Goal: Information Seeking & Learning: Learn about a topic

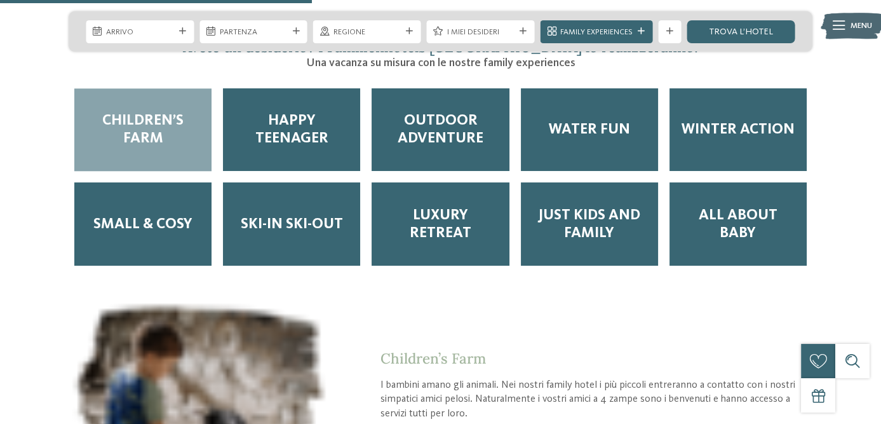
scroll to position [1970, 0]
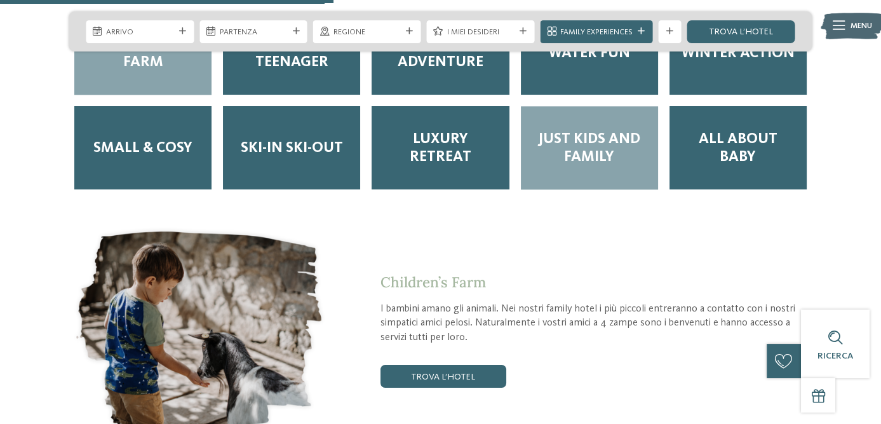
click at [572, 130] on span "Just kids and family" at bounding box center [590, 148] width 114 height 36
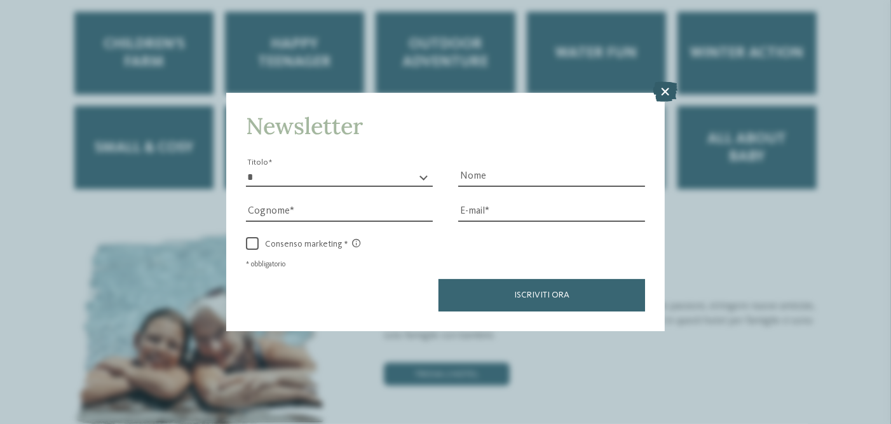
click at [662, 95] on icon at bounding box center [665, 91] width 25 height 20
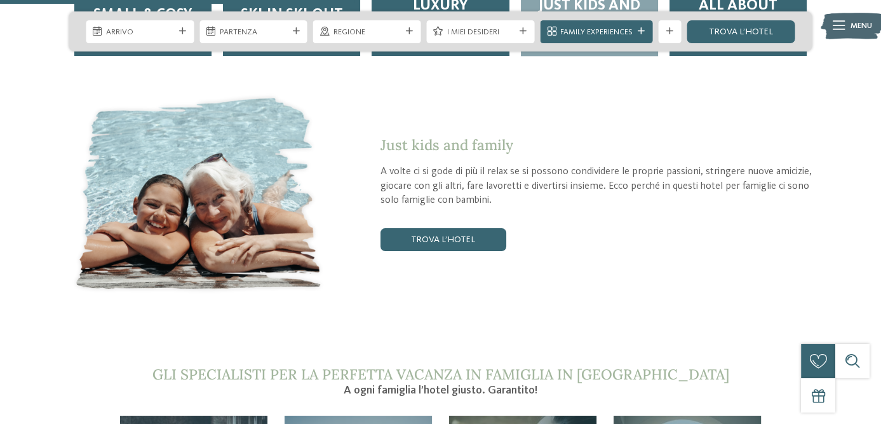
scroll to position [2097, 0]
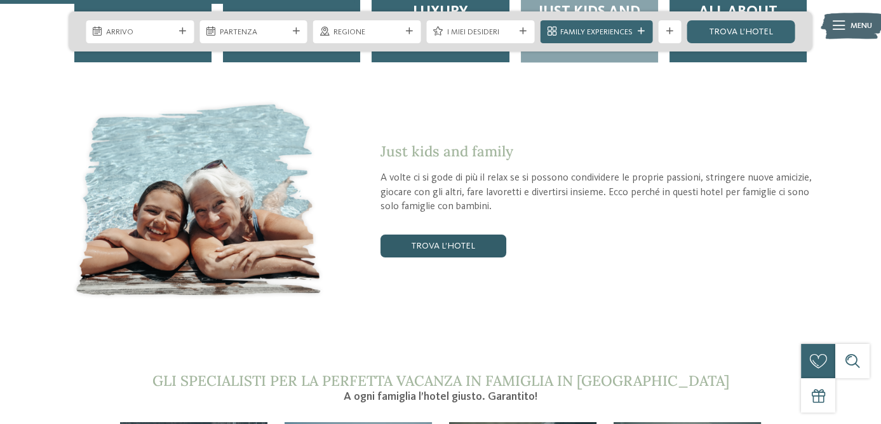
click at [452, 235] on link "trova l’hotel" at bounding box center [444, 246] width 126 height 23
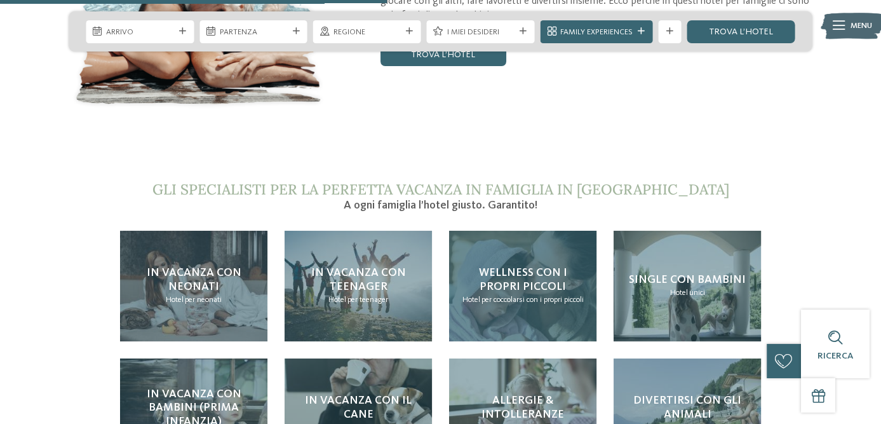
scroll to position [2288, 0]
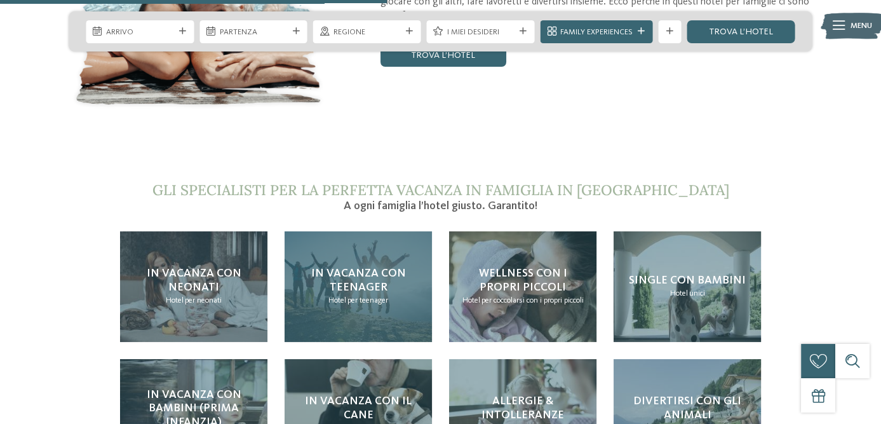
click at [336, 268] on span "In vacanza con teenager" at bounding box center [358, 280] width 95 height 25
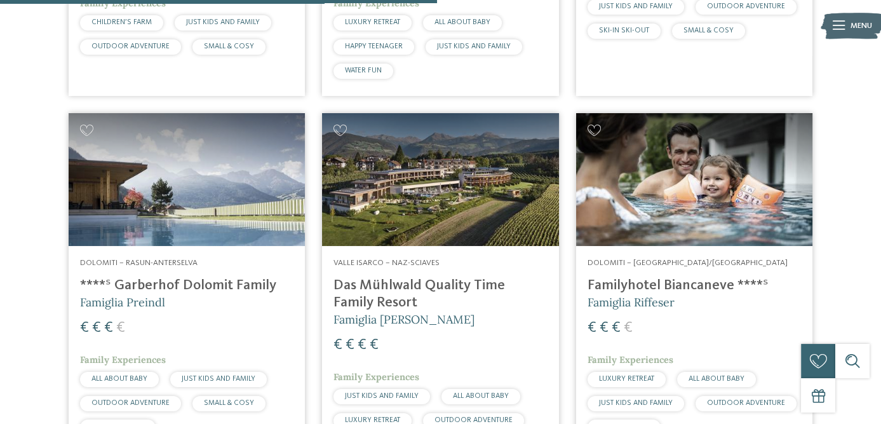
scroll to position [1078, 0]
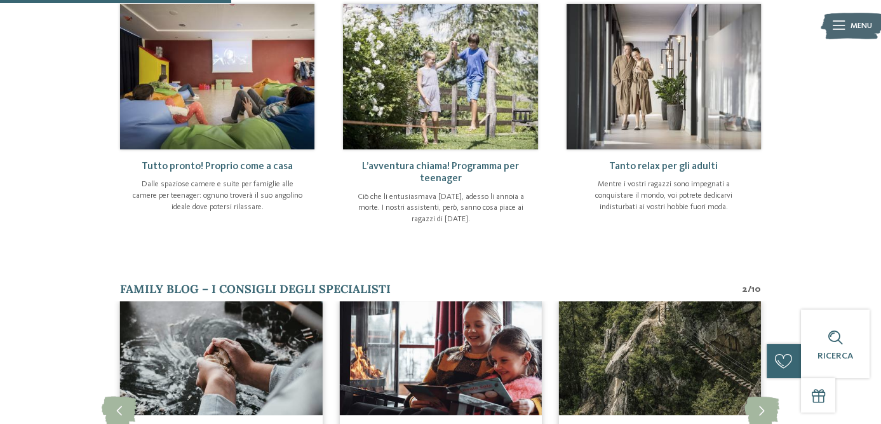
scroll to position [445, 0]
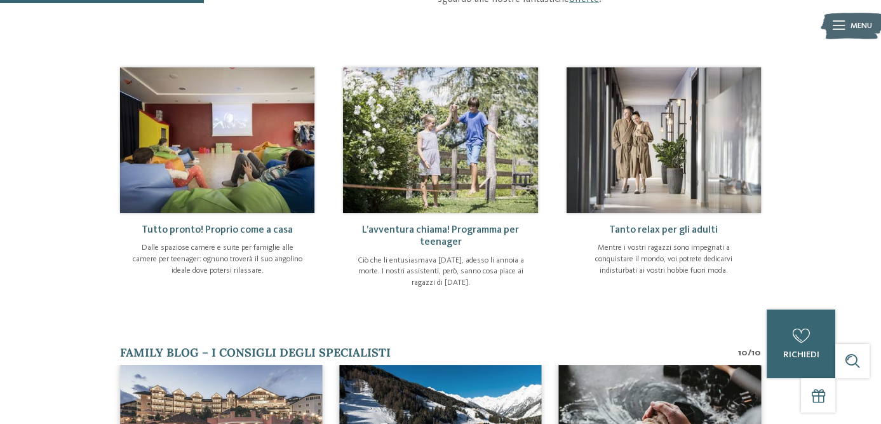
click at [447, 224] on h4 "L’avventura chiama! Programma per teenager" at bounding box center [441, 236] width 172 height 25
click at [447, 225] on span "L’avventura chiama! Programma per teenager" at bounding box center [440, 236] width 157 height 22
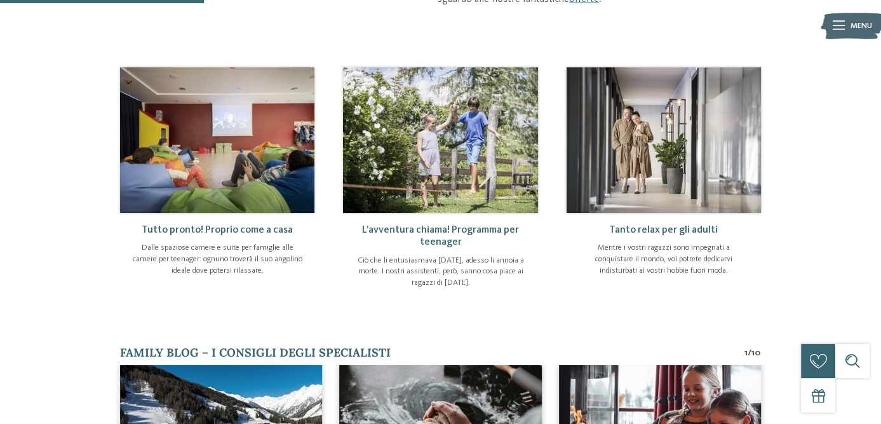
click at [425, 156] on img at bounding box center [440, 140] width 194 height 146
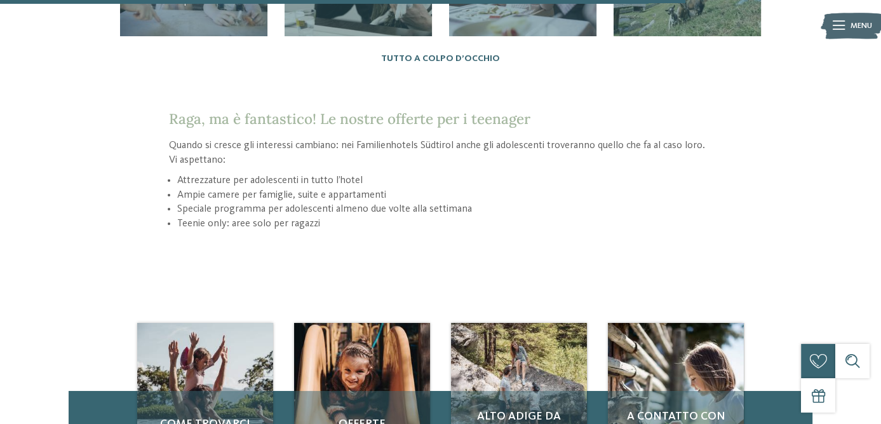
scroll to position [1525, 0]
